Goal: Register for event/course

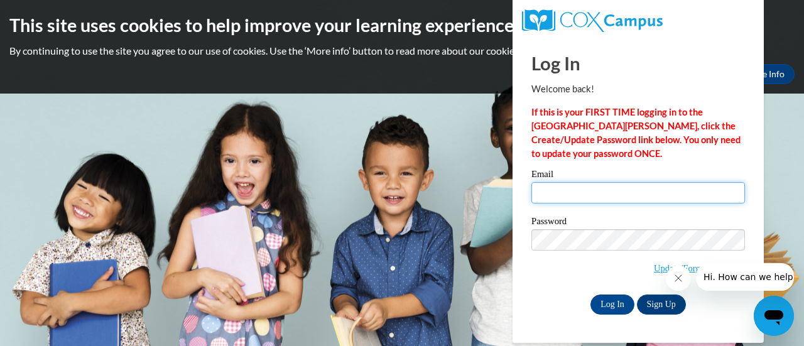
type input "terrystephanie@aasd.k12.wi.us"
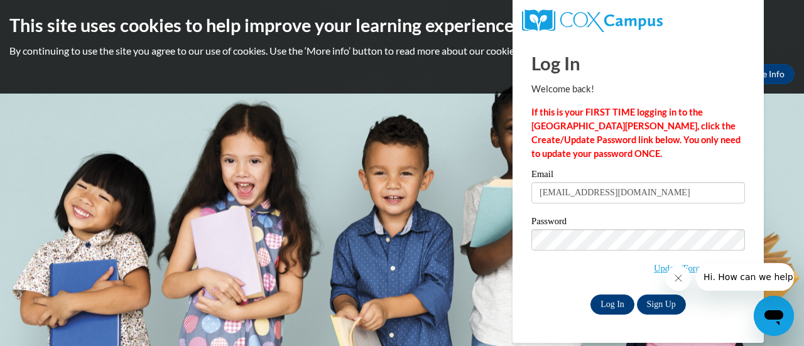
click at [614, 300] on input "Log In" at bounding box center [612, 305] width 44 height 20
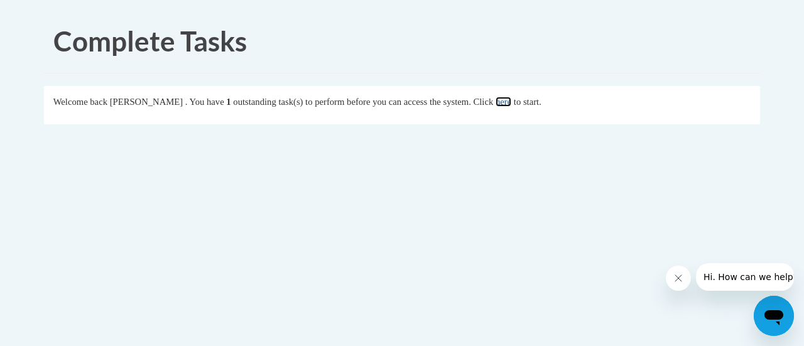
click at [511, 106] on link "here" at bounding box center [504, 102] width 16 height 10
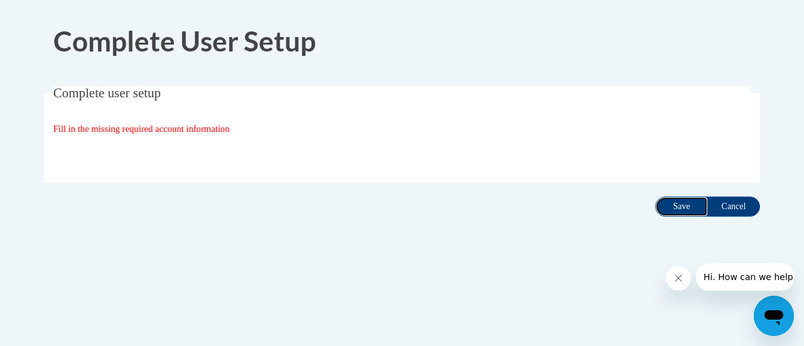
click at [677, 204] on input "Save" at bounding box center [681, 207] width 53 height 20
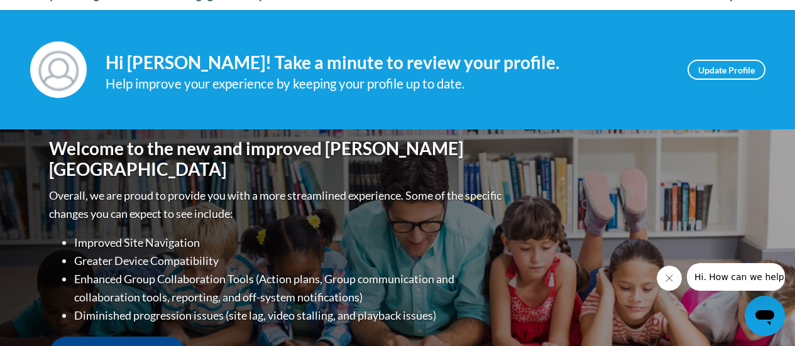
scroll to position [158, 0]
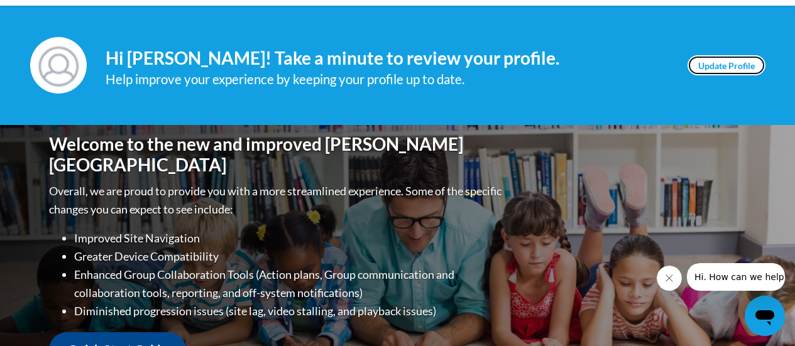
click at [722, 68] on link "Update Profile" at bounding box center [726, 65] width 78 height 20
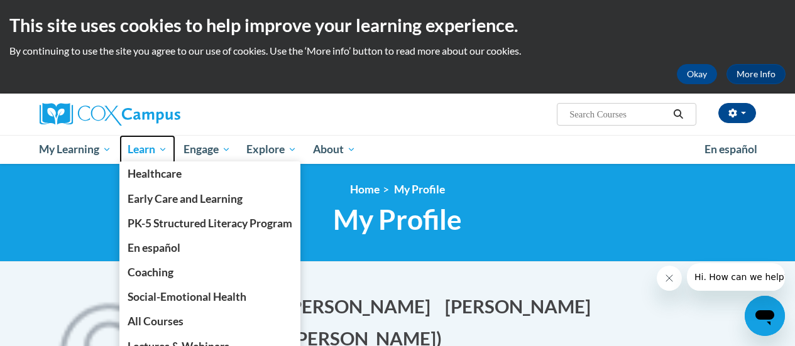
click at [160, 153] on span "Learn" at bounding box center [148, 149] width 40 height 15
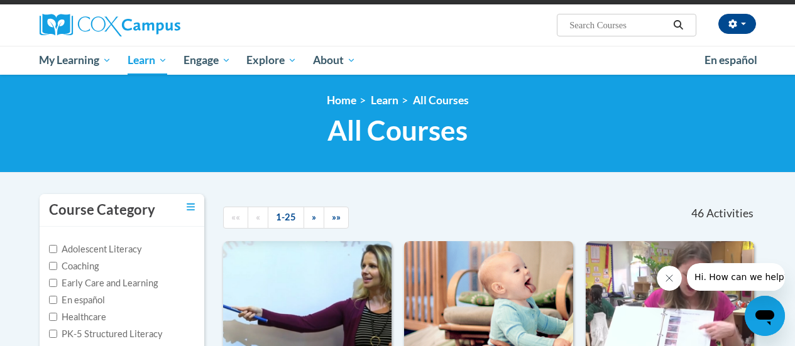
scroll to position [88, 0]
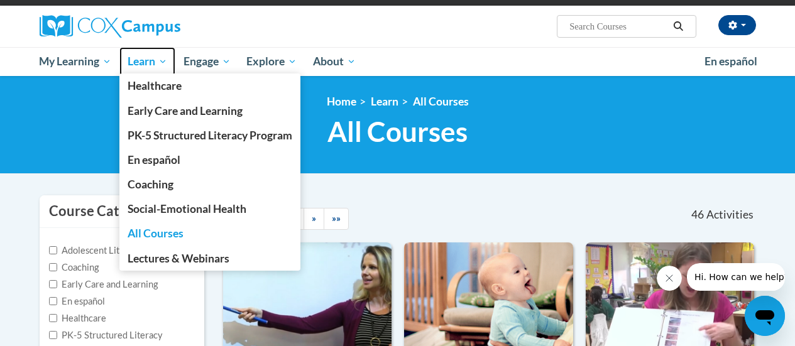
click at [165, 62] on span "Learn" at bounding box center [148, 61] width 40 height 15
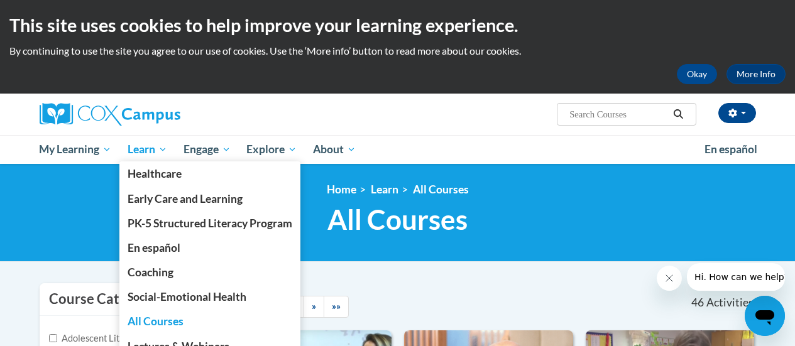
click at [165, 153] on span "Learn" at bounding box center [148, 149] width 40 height 15
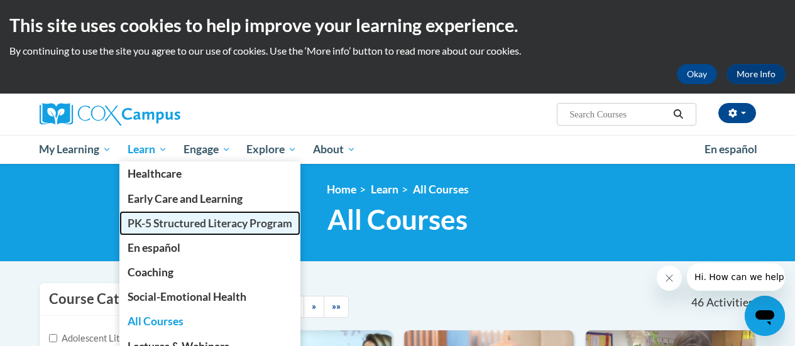
click at [161, 224] on span "PK-5 Structured Literacy Program" at bounding box center [210, 223] width 165 height 13
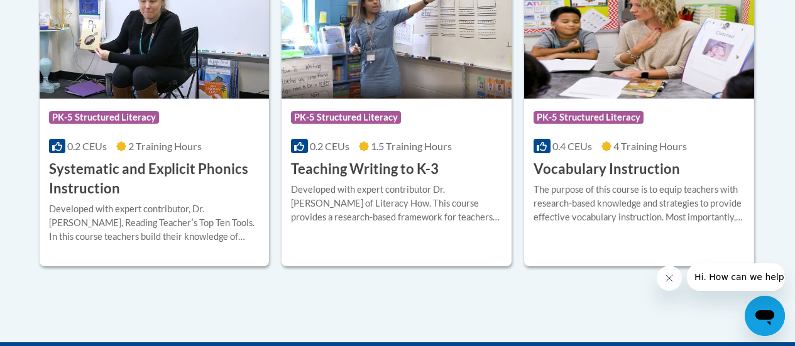
scroll to position [1570, 0]
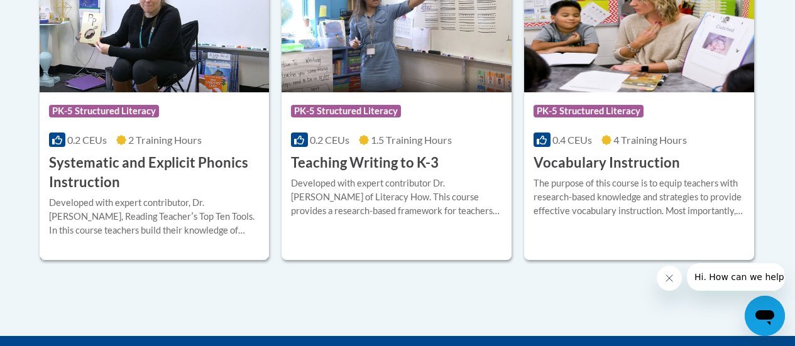
click at [132, 136] on span "2 Training Hours" at bounding box center [164, 140] width 73 height 12
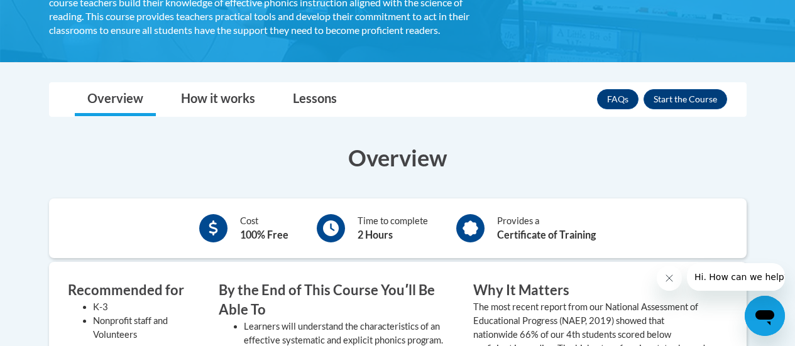
scroll to position [188, 0]
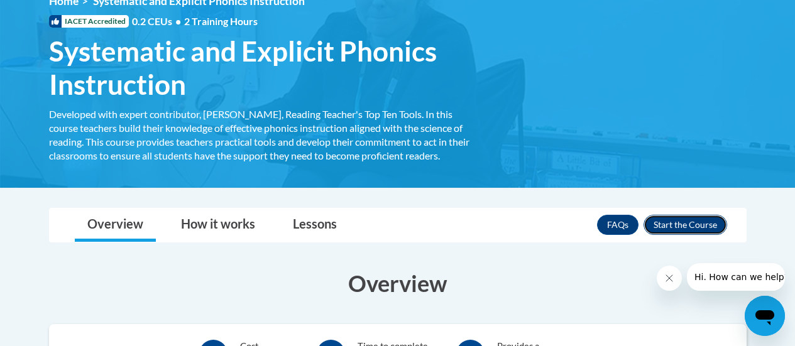
click at [688, 231] on button "Enroll" at bounding box center [685, 225] width 84 height 20
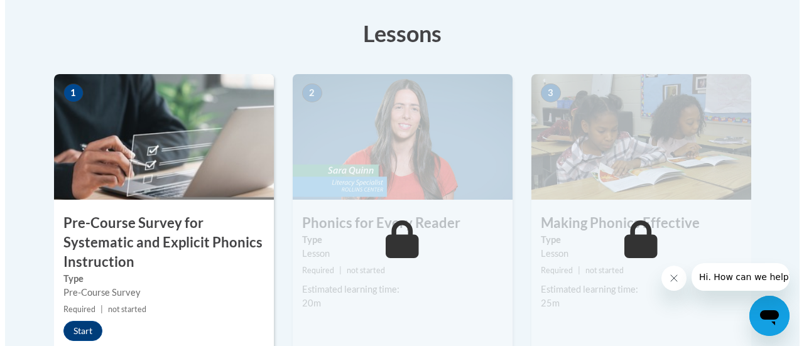
scroll to position [440, 0]
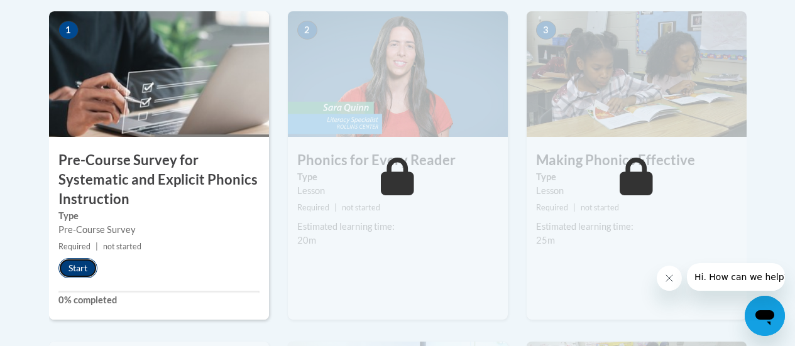
click at [81, 265] on button "Start" at bounding box center [77, 268] width 39 height 20
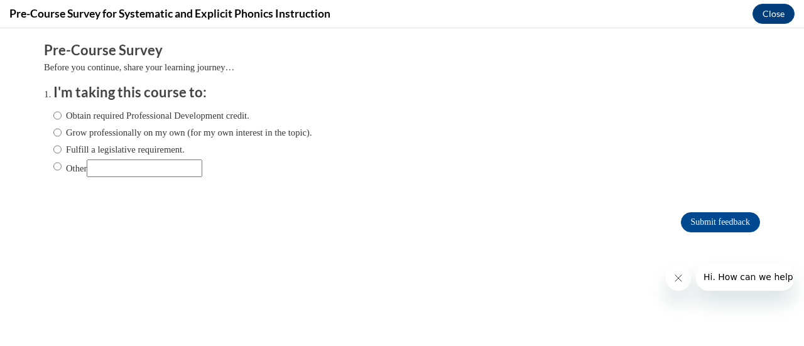
scroll to position [0, 0]
click at [44, 116] on ol "I'm taking this course to: Obtain required Professional Development credit. Gro…" at bounding box center [411, 140] width 735 height 114
click at [53, 111] on input "Obtain required Professional Development credit." at bounding box center [57, 116] width 8 height 14
radio input "true"
click at [700, 223] on input "Submit feedback" at bounding box center [720, 222] width 79 height 20
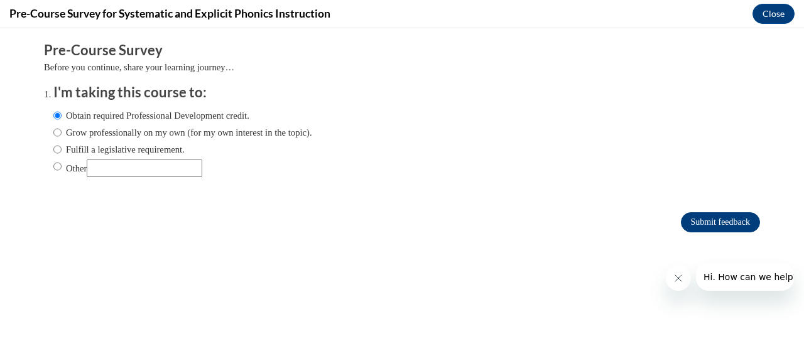
click at [687, 220] on input "Submit feedback" at bounding box center [720, 222] width 79 height 20
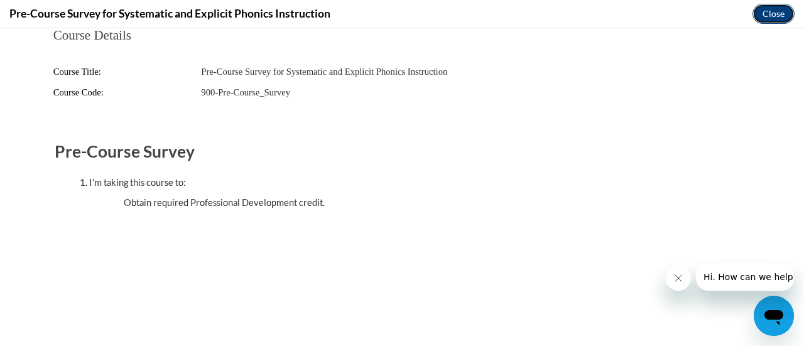
click at [772, 11] on button "Close" at bounding box center [774, 14] width 42 height 20
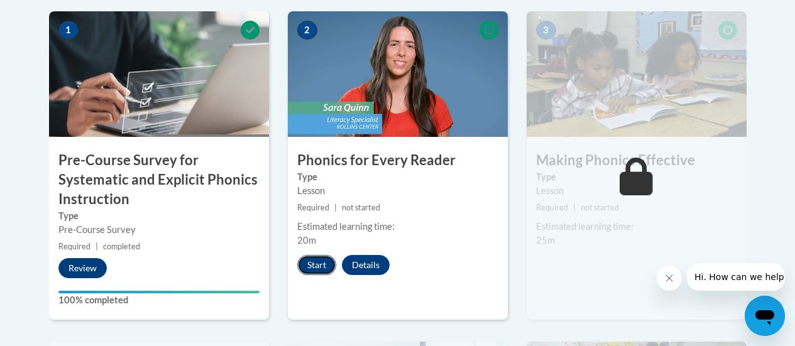
click at [313, 266] on button "Start" at bounding box center [316, 265] width 39 height 20
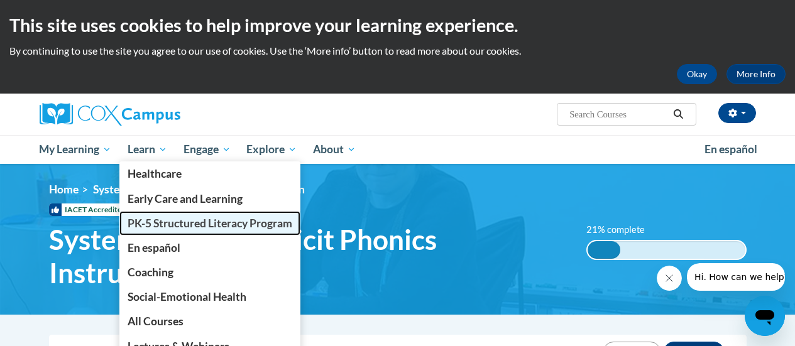
click at [176, 220] on span "PK-5 Structured Literacy Program" at bounding box center [210, 223] width 165 height 13
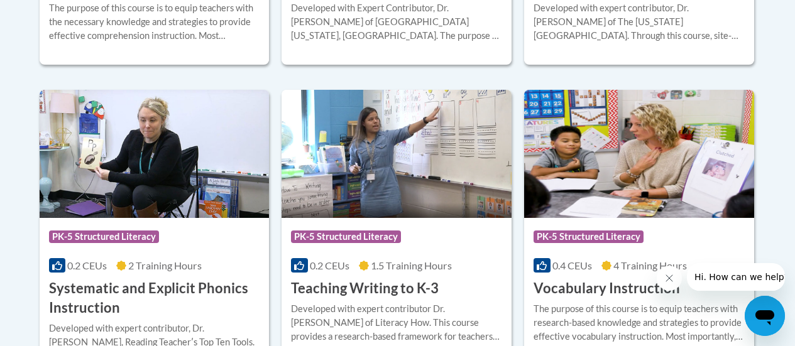
scroll to position [1633, 0]
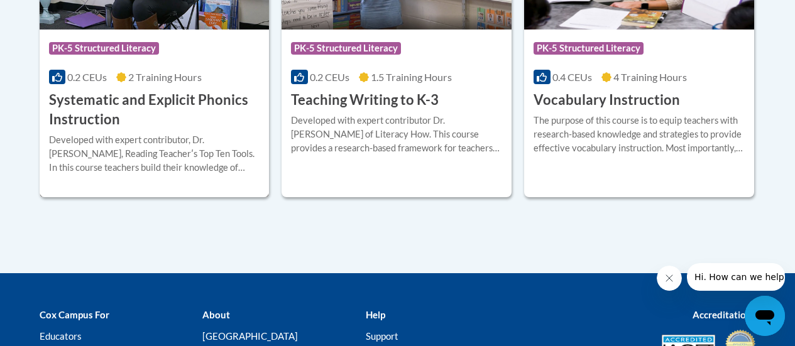
click at [204, 102] on h3 "Systematic and Explicit Phonics Instruction" at bounding box center [154, 109] width 211 height 39
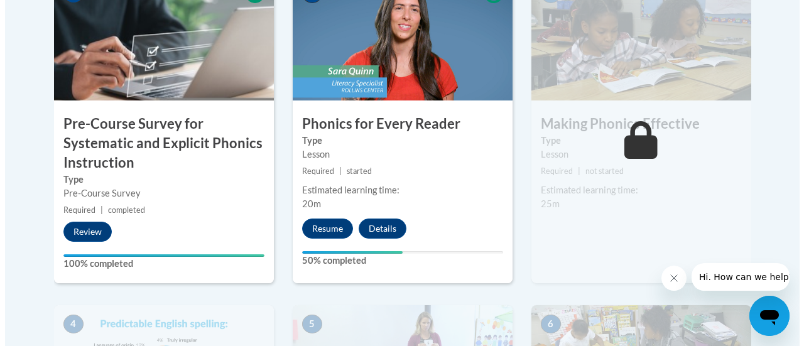
scroll to position [503, 0]
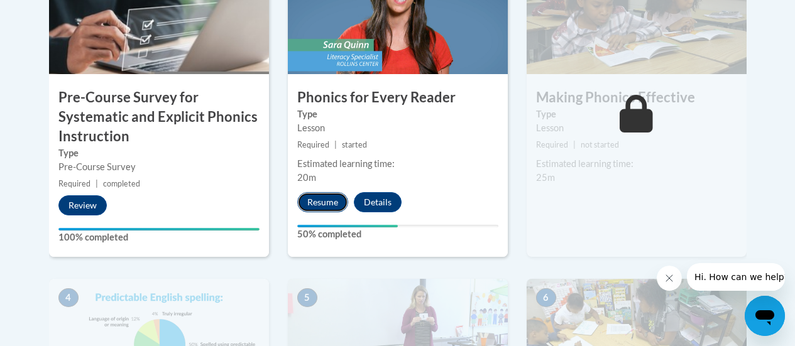
click at [330, 199] on button "Resume" at bounding box center [322, 202] width 51 height 20
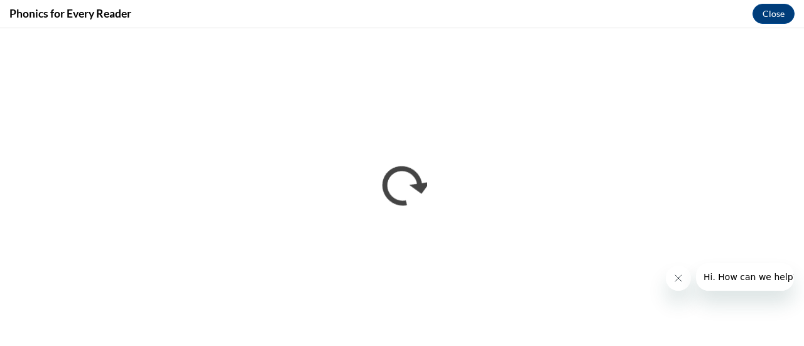
scroll to position [0, 0]
click at [673, 276] on icon "Close message from company" at bounding box center [678, 278] width 10 height 10
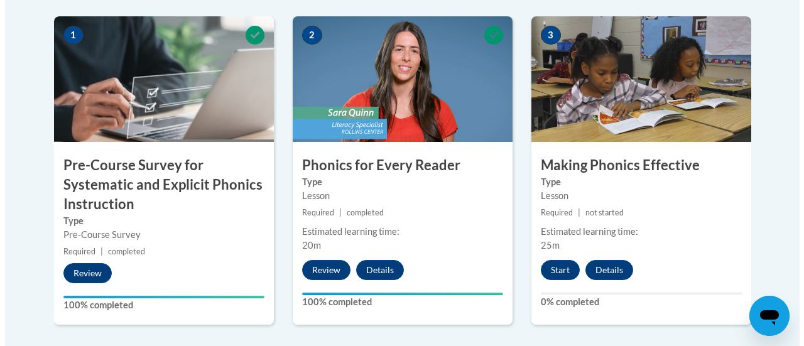
scroll to position [440, 0]
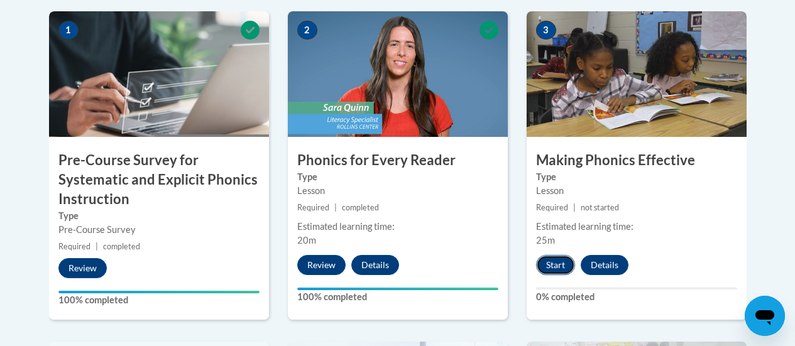
click at [558, 261] on button "Start" at bounding box center [555, 265] width 39 height 20
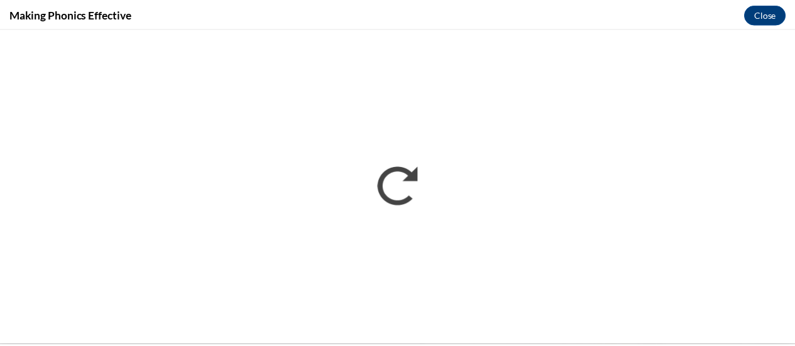
scroll to position [0, 0]
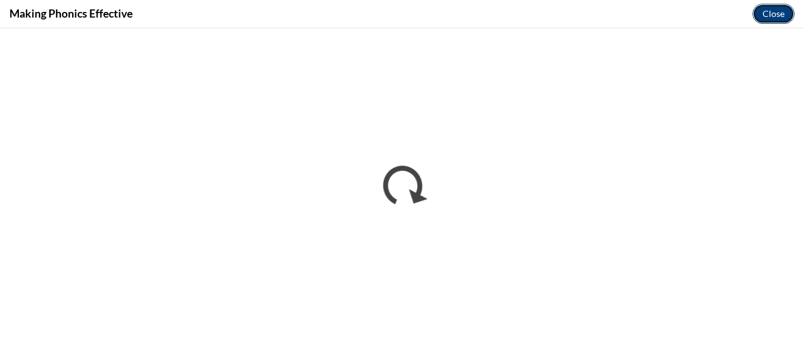
click at [771, 13] on button "Close" at bounding box center [774, 14] width 42 height 20
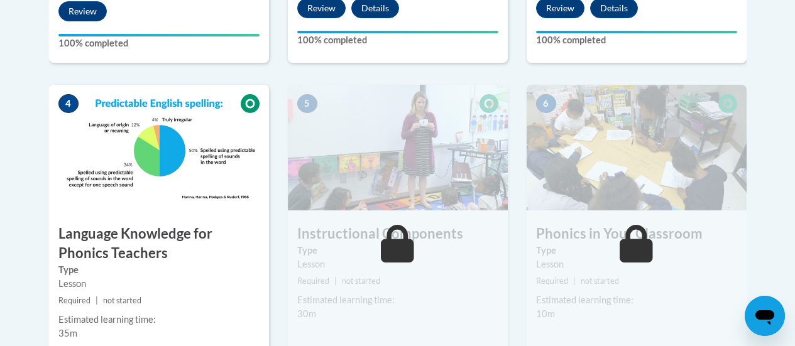
scroll to position [691, 0]
